Goal: Use online tool/utility: Utilize a website feature to perform a specific function

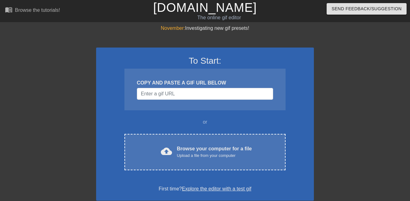
scroll to position [15, 0]
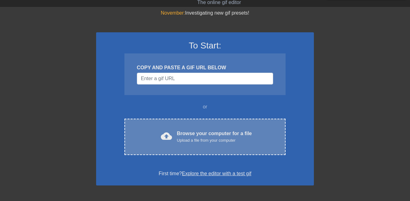
click at [197, 153] on div "cloud_upload Browse your computer for a file Upload a file from your computer C…" at bounding box center [204, 137] width 161 height 36
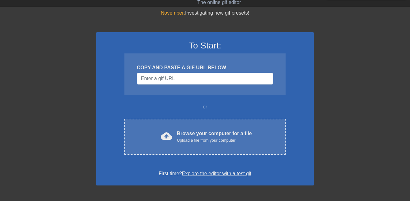
scroll to position [13, 0]
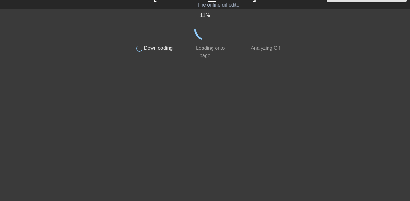
click at [191, 95] on div "11 % done Downloading done Loading onto page done Analyzing Gif" at bounding box center [205, 105] width 156 height 186
click at [191, 95] on div "23 % done Downloading done Loading onto page done Analyzing Gif" at bounding box center [205, 105] width 156 height 186
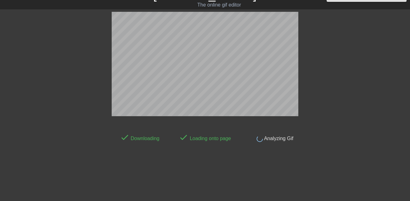
scroll to position [15, 0]
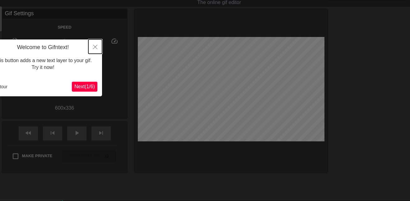
click at [94, 45] on icon "Close" at bounding box center [95, 47] width 4 height 4
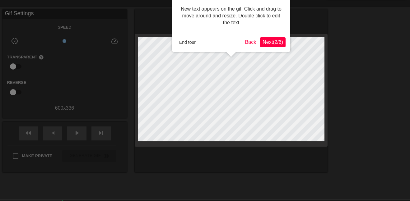
scroll to position [0, 0]
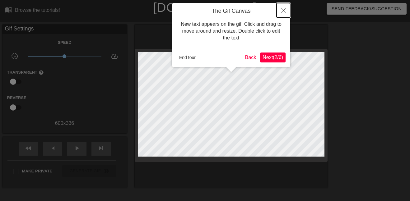
click at [282, 10] on icon "Close" at bounding box center [283, 10] width 4 height 4
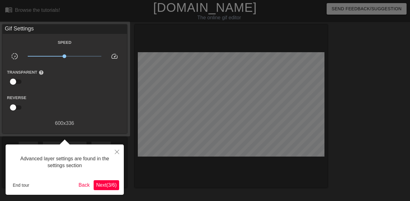
scroll to position [15, 0]
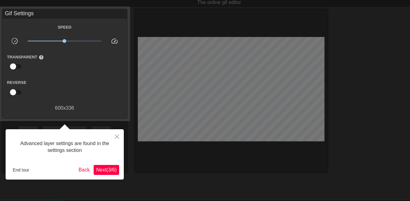
click at [96, 174] on button "Next ( 3 / 6 )" at bounding box center [106, 170] width 25 height 10
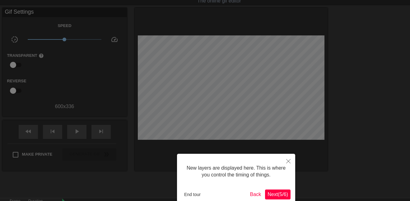
scroll to position [5, 0]
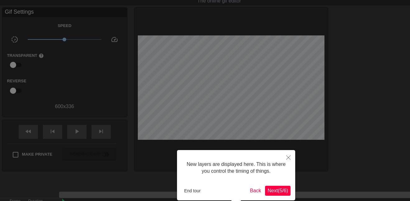
click at [267, 192] on span "Next ( 5 / 6 )" at bounding box center [277, 190] width 21 height 5
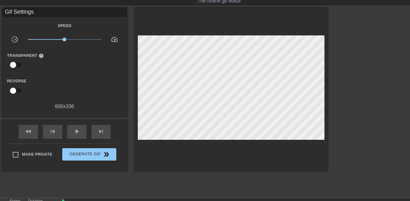
scroll to position [0, 0]
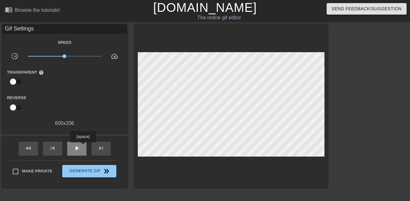
click at [83, 147] on div "play_arrow" at bounding box center [76, 149] width 19 height 14
click at [83, 147] on div "pause" at bounding box center [76, 149] width 19 height 14
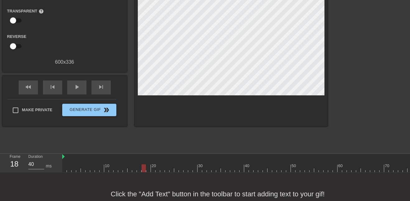
scroll to position [76, 0]
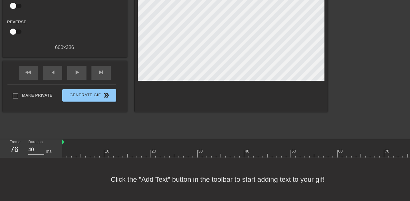
drag, startPoint x: 145, startPoint y: 155, endPoint x: 395, endPoint y: 147, distance: 250.3
click at [395, 147] on div "10 20 30 40 50 60 70 80 90 100 110 120 130" at bounding box center [372, 148] width 620 height 18
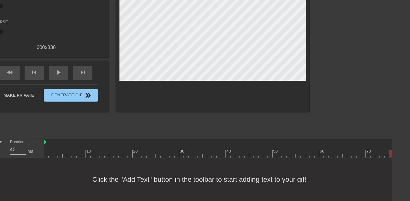
drag, startPoint x: 378, startPoint y: 154, endPoint x: 389, endPoint y: 157, distance: 11.6
click at [389, 157] on div "10 20 30 40 50 60 70 80 90 100 110 120 130" at bounding box center [217, 148] width 347 height 19
click at [371, 153] on div at bounding box center [80, 154] width 620 height 8
drag, startPoint x: 374, startPoint y: 151, endPoint x: 394, endPoint y: 152, distance: 20.2
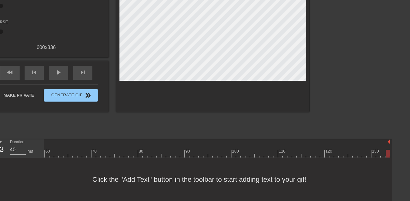
click at [391, 152] on html "menu_book Browse the tutorials! [DOMAIN_NAME] The online gif editor Send Feedba…" at bounding box center [187, 62] width 410 height 277
click at [37, 152] on div "Duration 40 ms" at bounding box center [24, 148] width 28 height 18
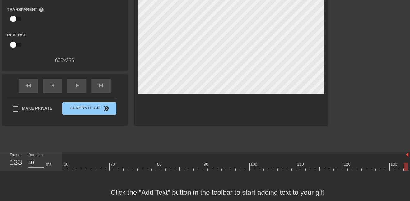
scroll to position [62, 0]
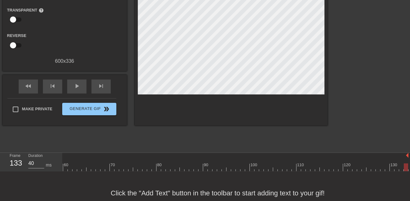
click at [19, 160] on div "133" at bounding box center [14, 163] width 9 height 11
click at [48, 165] on div "ms" at bounding box center [49, 165] width 6 height 7
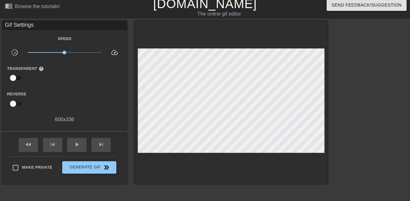
scroll to position [0, 0]
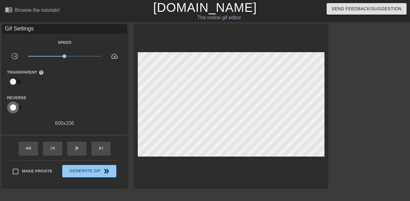
click at [13, 108] on input "checkbox" at bounding box center [12, 108] width 35 height 12
click at [75, 152] on div "play_arrow" at bounding box center [76, 149] width 19 height 14
click at [19, 112] on input "checkbox" at bounding box center [18, 108] width 35 height 12
click at [16, 109] on input "checkbox" at bounding box center [12, 108] width 35 height 12
click at [16, 109] on input "checkbox" at bounding box center [18, 108] width 35 height 12
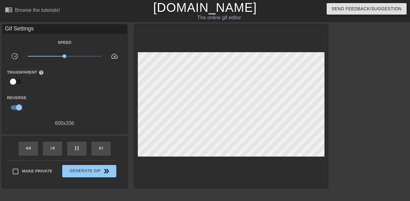
checkbox input "false"
click at [78, 149] on span "pause" at bounding box center [76, 148] width 7 height 7
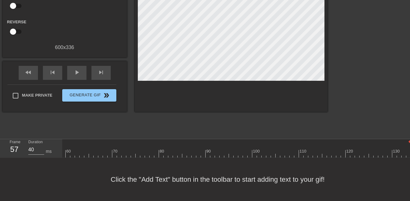
scroll to position [76, 0]
click at [134, 183] on div "Click the "Add Text" button in the toolbar to start adding text to your gif!" at bounding box center [205, 179] width 410 height 43
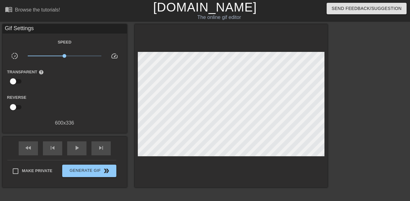
scroll to position [0, 0]
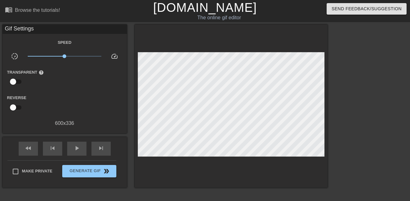
click at [384, 76] on div at bounding box center [381, 118] width 93 height 186
click at [15, 83] on input "checkbox" at bounding box center [12, 82] width 35 height 12
checkbox input "true"
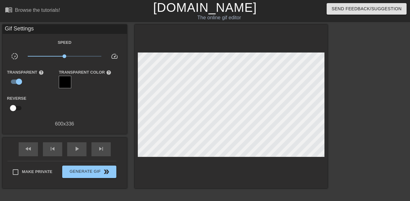
click at [62, 80] on div at bounding box center [65, 82] width 12 height 12
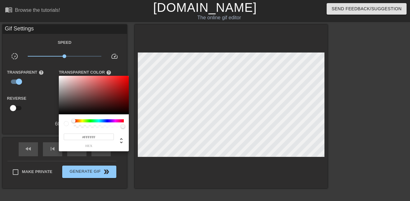
drag, startPoint x: 76, startPoint y: 92, endPoint x: 38, endPoint y: 63, distance: 47.5
click at [38, 63] on div "#FFFFFF hex" at bounding box center [205, 100] width 410 height 201
type input "#FFFFFF"
drag, startPoint x: 74, startPoint y: 99, endPoint x: 55, endPoint y: 70, distance: 34.7
click at [55, 70] on div "#FFFFFF hex" at bounding box center [205, 100] width 410 height 201
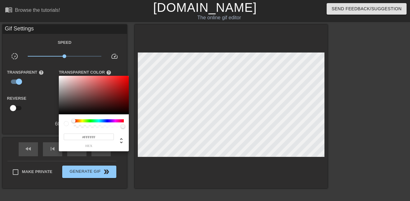
click at [37, 91] on div at bounding box center [205, 100] width 410 height 201
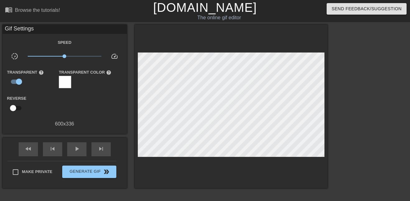
click at [66, 82] on div at bounding box center [65, 82] width 12 height 12
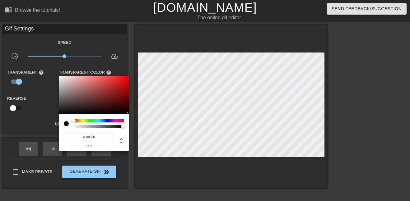
drag, startPoint x: 73, startPoint y: 87, endPoint x: 141, endPoint y: 118, distance: 74.7
click at [141, 118] on div "#000000 hex" at bounding box center [205, 100] width 410 height 201
click at [91, 78] on div at bounding box center [94, 95] width 70 height 39
click at [94, 81] on div at bounding box center [96, 83] width 4 height 4
drag, startPoint x: 94, startPoint y: 81, endPoint x: 27, endPoint y: 57, distance: 70.9
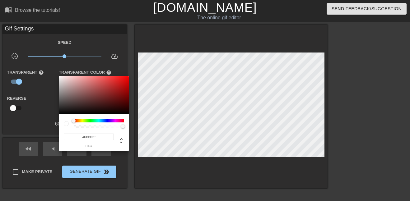
click at [27, 57] on div "#FFFFFF hex" at bounding box center [205, 100] width 410 height 201
type input "255"
click at [122, 127] on div at bounding box center [123, 127] width 4 height 4
click at [65, 123] on div at bounding box center [66, 123] width 5 height 5
drag, startPoint x: 122, startPoint y: 127, endPoint x: 85, endPoint y: 125, distance: 37.0
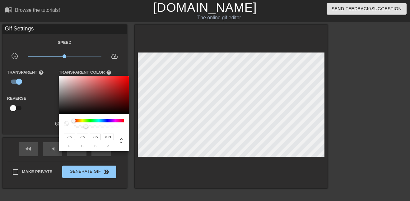
click at [85, 125] on div at bounding box center [86, 127] width 4 height 4
type input "1"
drag, startPoint x: 85, startPoint y: 128, endPoint x: 178, endPoint y: 130, distance: 92.9
click at [178, 130] on div "255 r 255 g 255 b 1 a" at bounding box center [205, 100] width 410 height 201
click at [38, 86] on div at bounding box center [205, 100] width 410 height 201
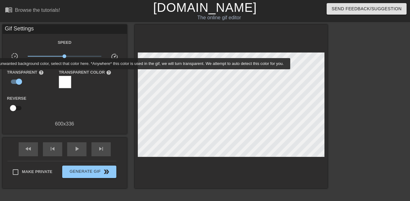
click at [106, 74] on span "help" at bounding box center [108, 72] width 5 height 5
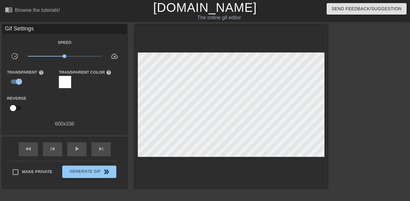
click at [69, 84] on div at bounding box center [65, 82] width 12 height 12
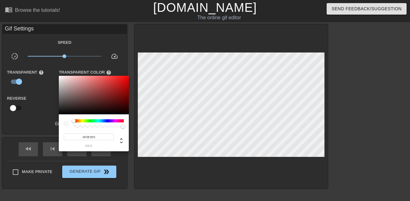
type input "#FFFFFF"
drag, startPoint x: 72, startPoint y: 90, endPoint x: 50, endPoint y: 64, distance: 33.7
click at [50, 64] on div "#FFFFFF hex" at bounding box center [205, 100] width 410 height 201
click at [57, 99] on div at bounding box center [205, 100] width 410 height 201
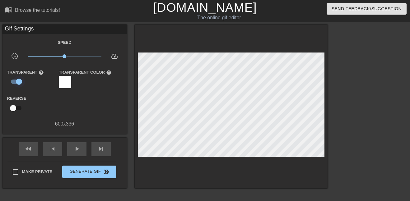
click at [14, 81] on input "checkbox" at bounding box center [18, 82] width 35 height 12
checkbox input "false"
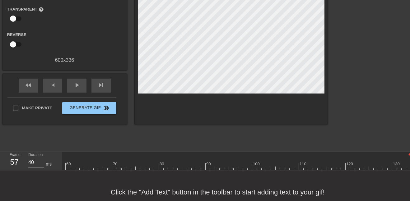
scroll to position [76, 0]
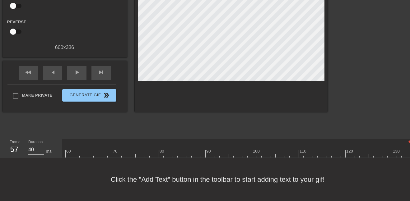
click at [11, 148] on div "57" at bounding box center [14, 149] width 9 height 11
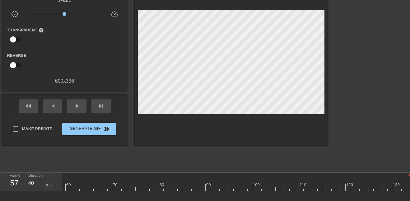
scroll to position [0, 0]
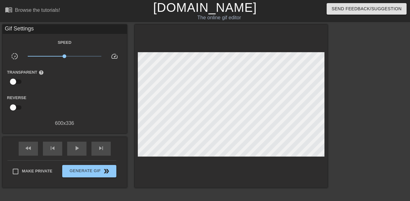
click at [11, 107] on input "checkbox" at bounding box center [12, 108] width 35 height 12
checkbox input "true"
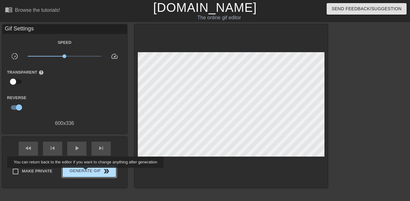
click at [84, 172] on span "Generate Gif double_arrow" at bounding box center [89, 170] width 49 height 7
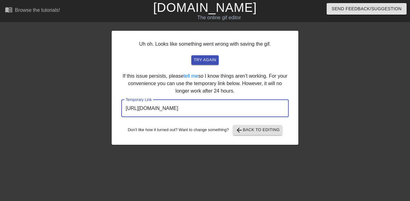
drag, startPoint x: 256, startPoint y: 109, endPoint x: 32, endPoint y: 98, distance: 224.4
click at [32, 98] on div "Uh oh. Looks like something went wrong with saving the gif. try again If this i…" at bounding box center [205, 118] width 410 height 186
